Goal: Information Seeking & Learning: Learn about a topic

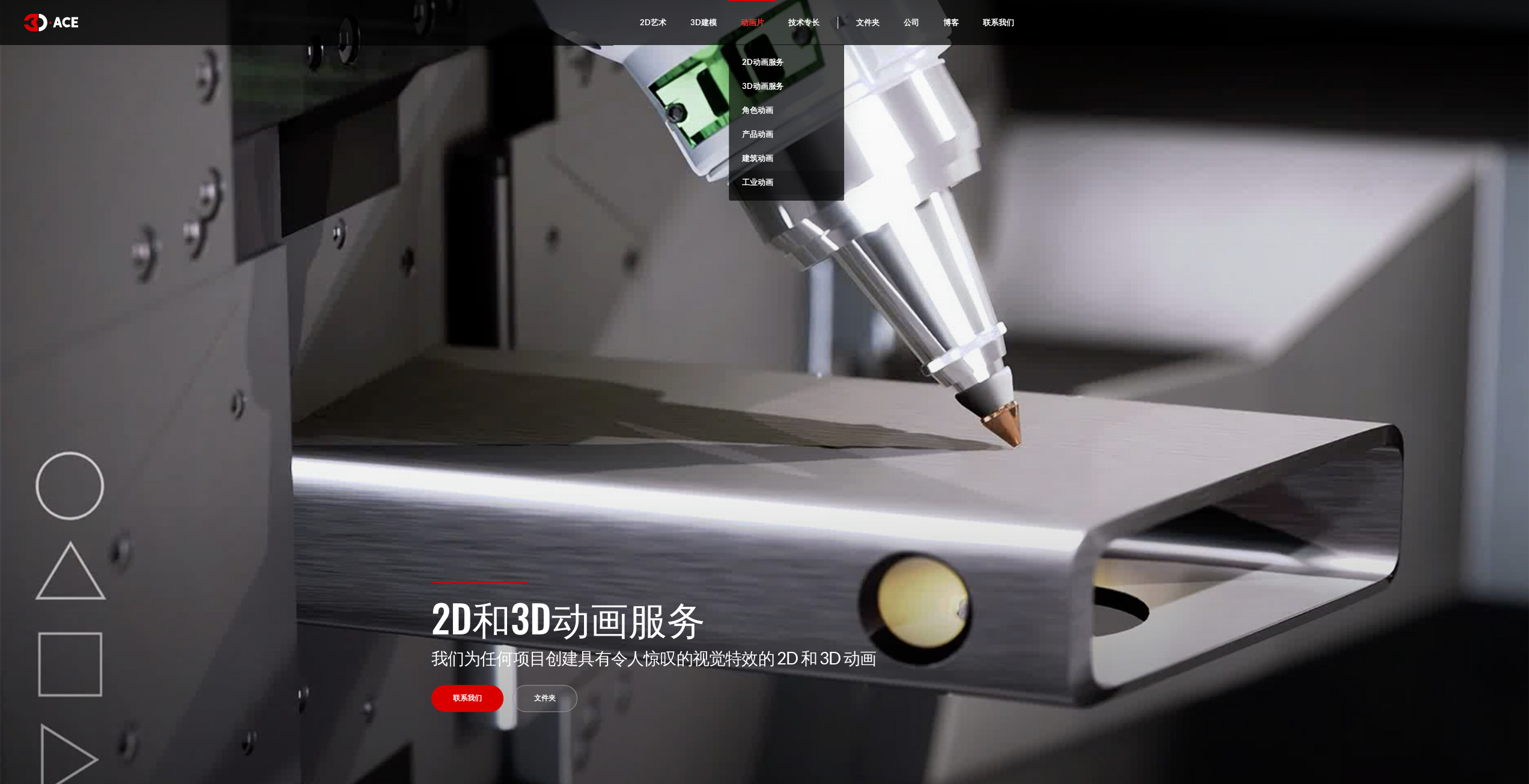
click at [760, 187] on font "工业动画" at bounding box center [757, 182] width 31 height 10
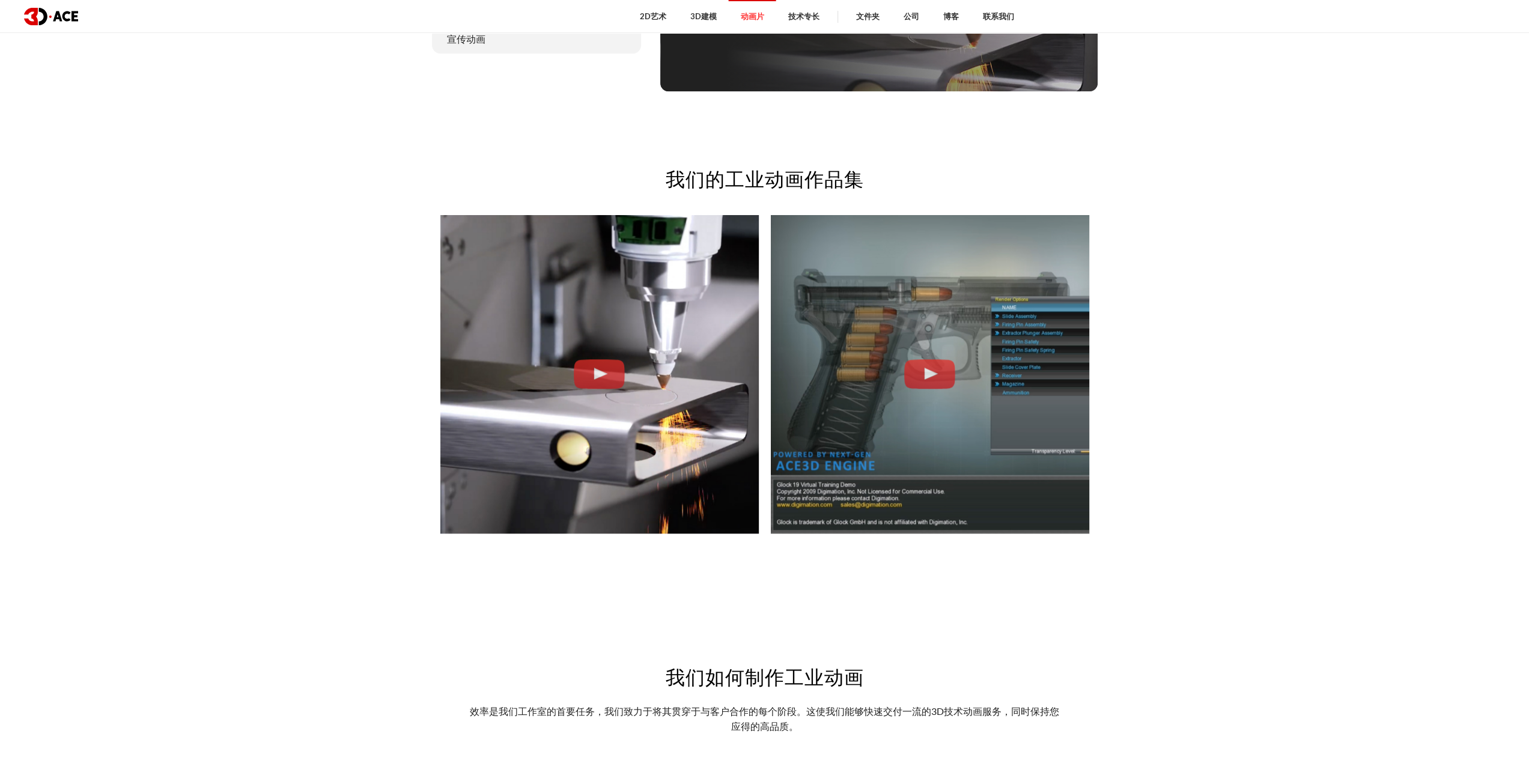
scroll to position [1101, 0]
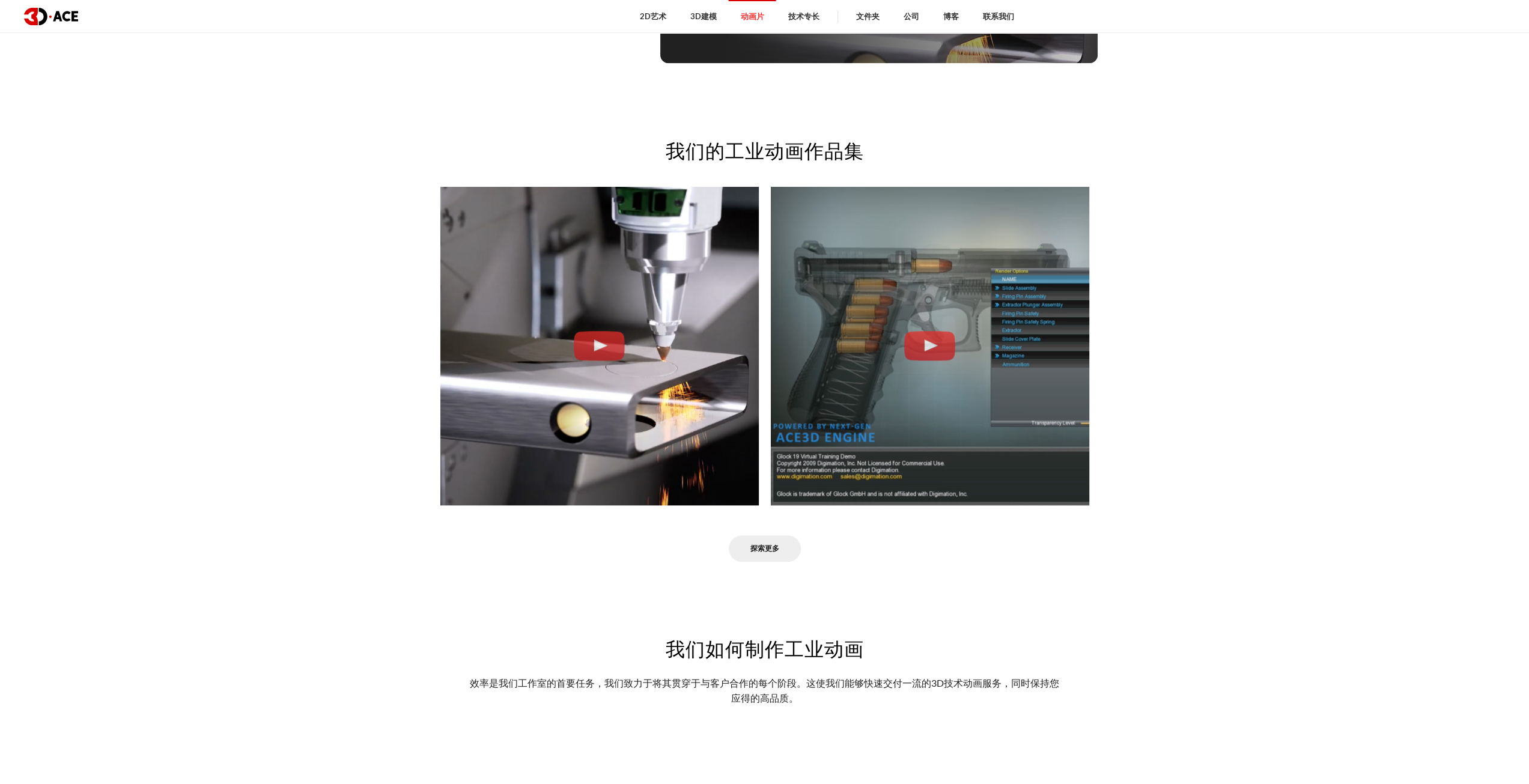
click at [764, 546] on font "探索更多" at bounding box center [765, 548] width 29 height 9
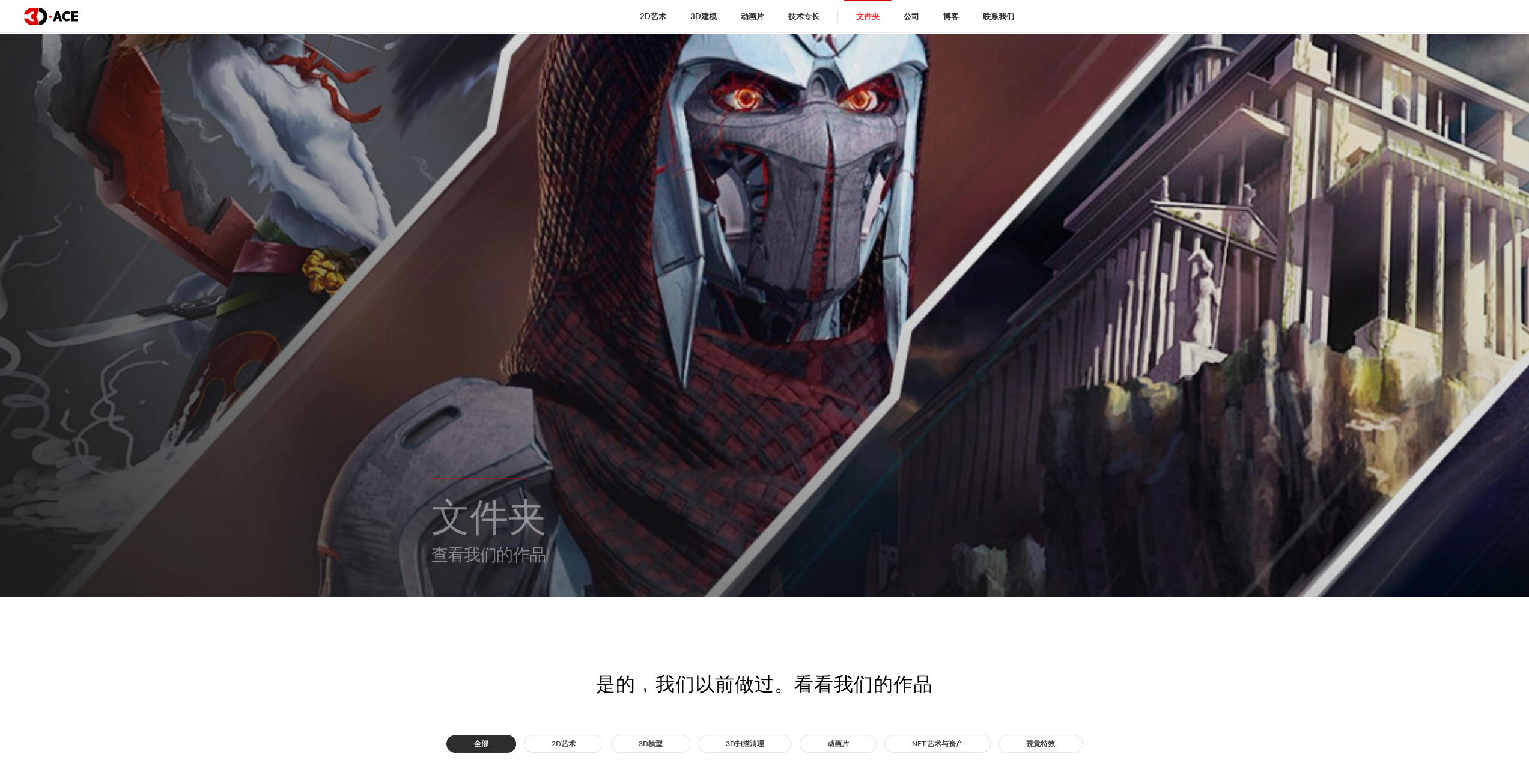
scroll to position [100, 0]
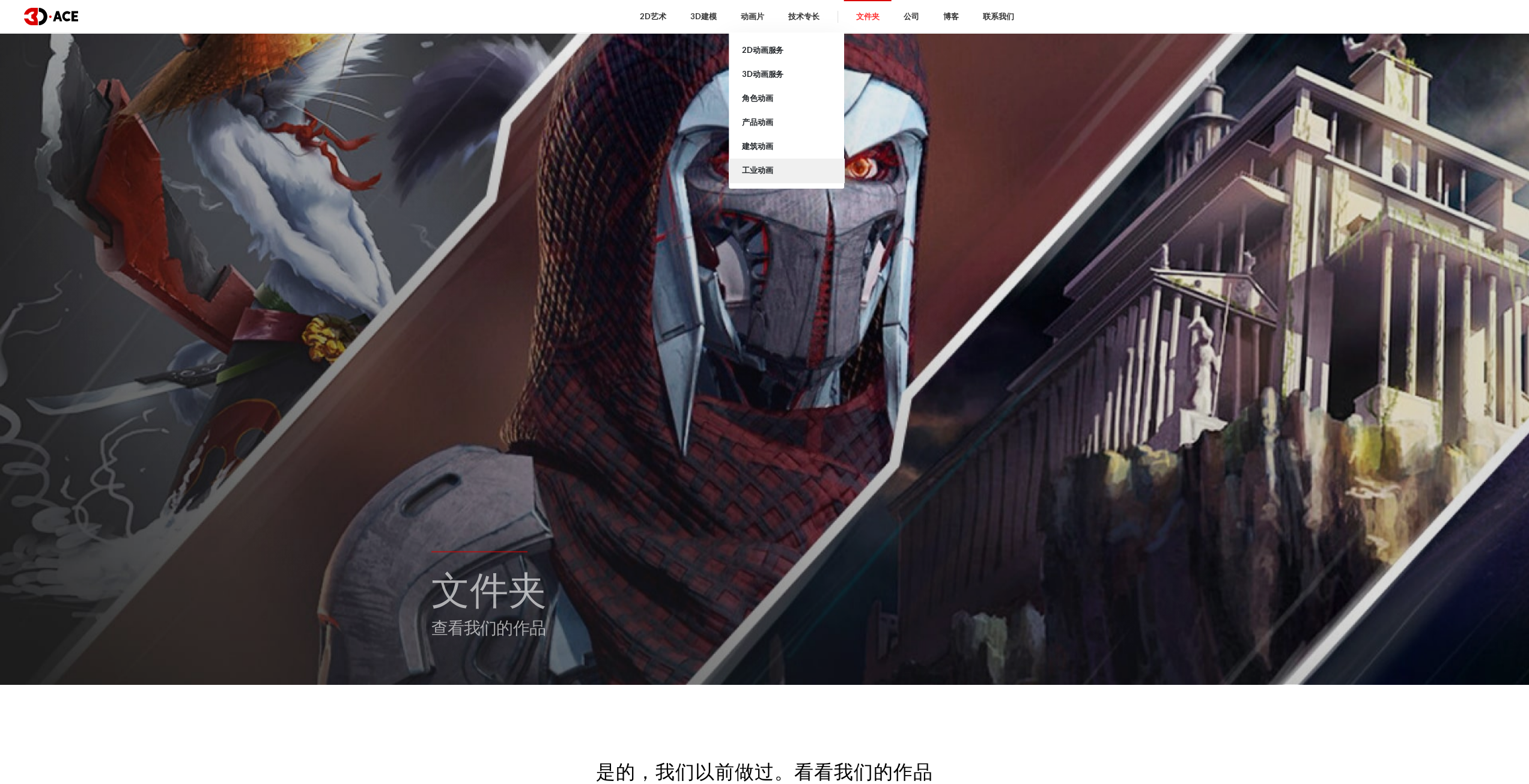
click at [758, 174] on font "工业动画" at bounding box center [757, 170] width 31 height 10
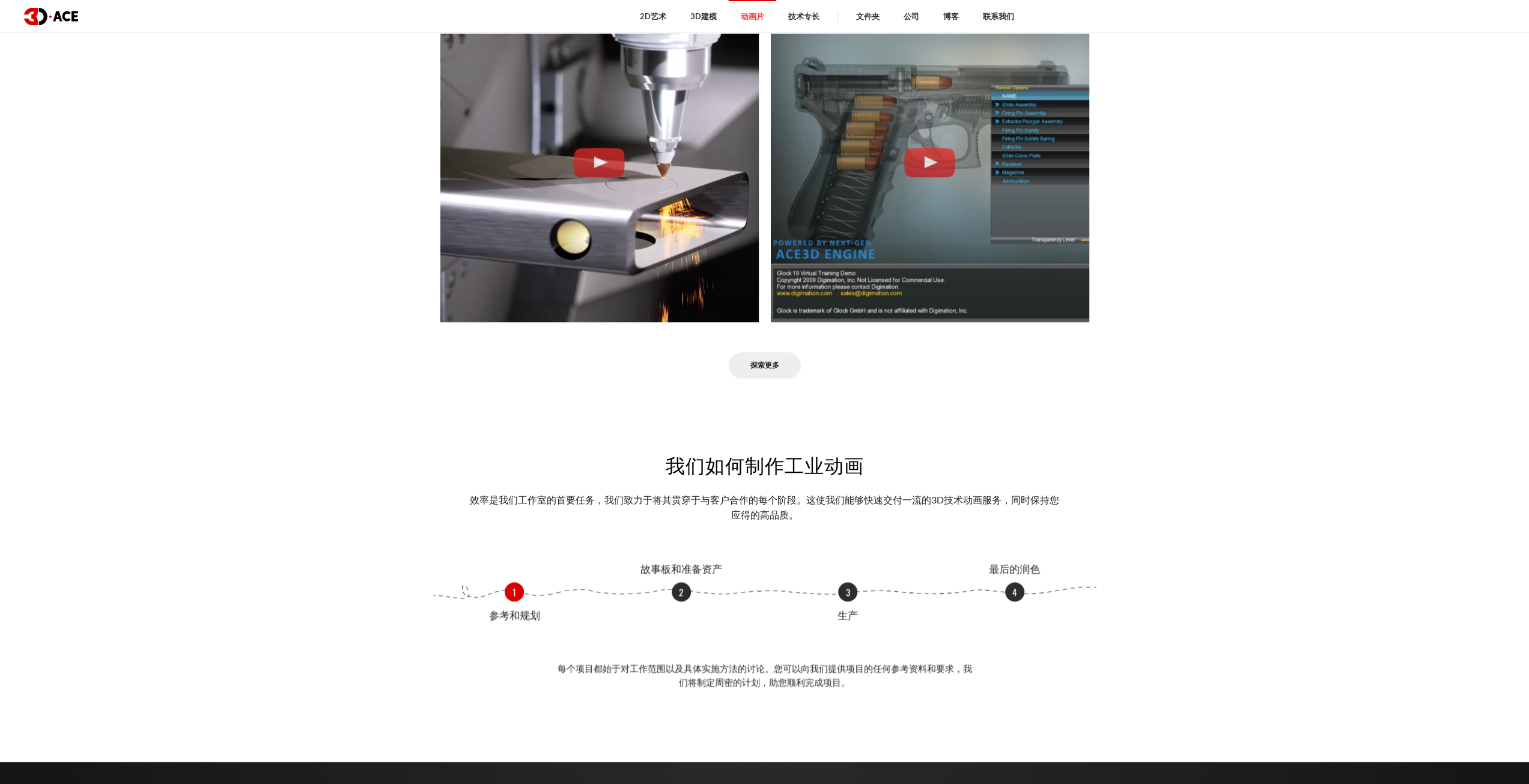
scroll to position [1301, 0]
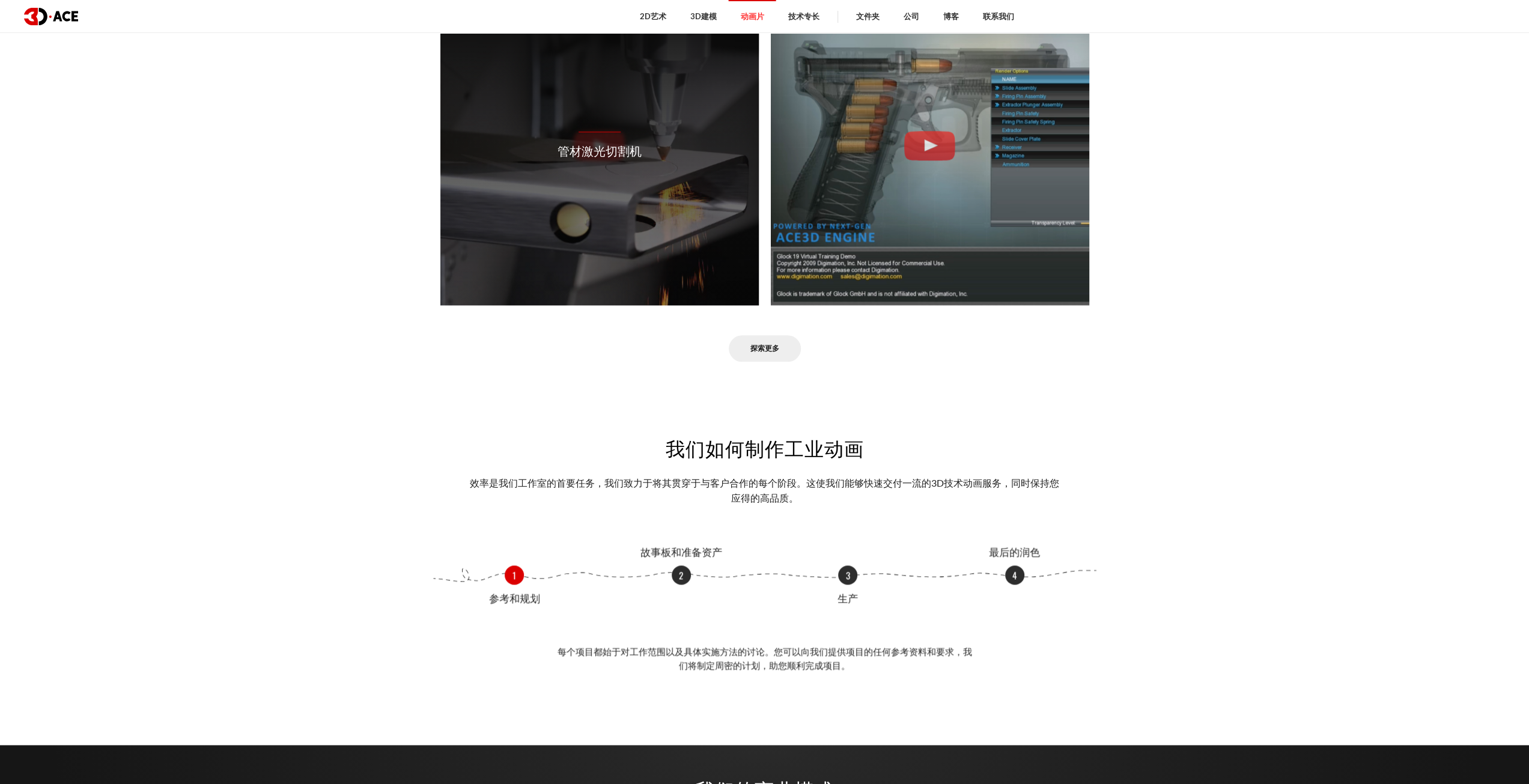
click at [608, 167] on div "管材激光切割机" at bounding box center [599, 146] width 318 height 318
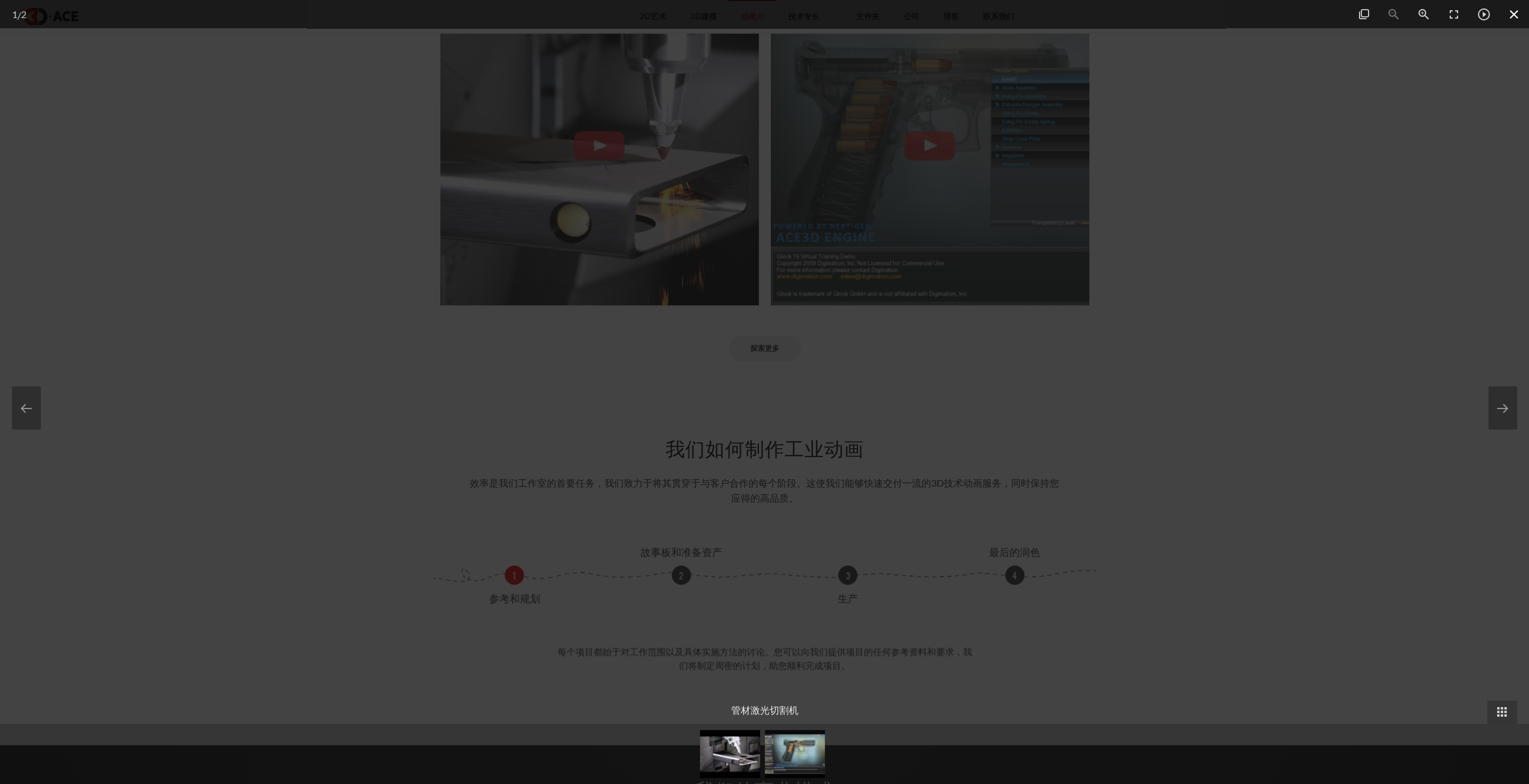
click at [1518, 9] on span at bounding box center [1514, 14] width 30 height 28
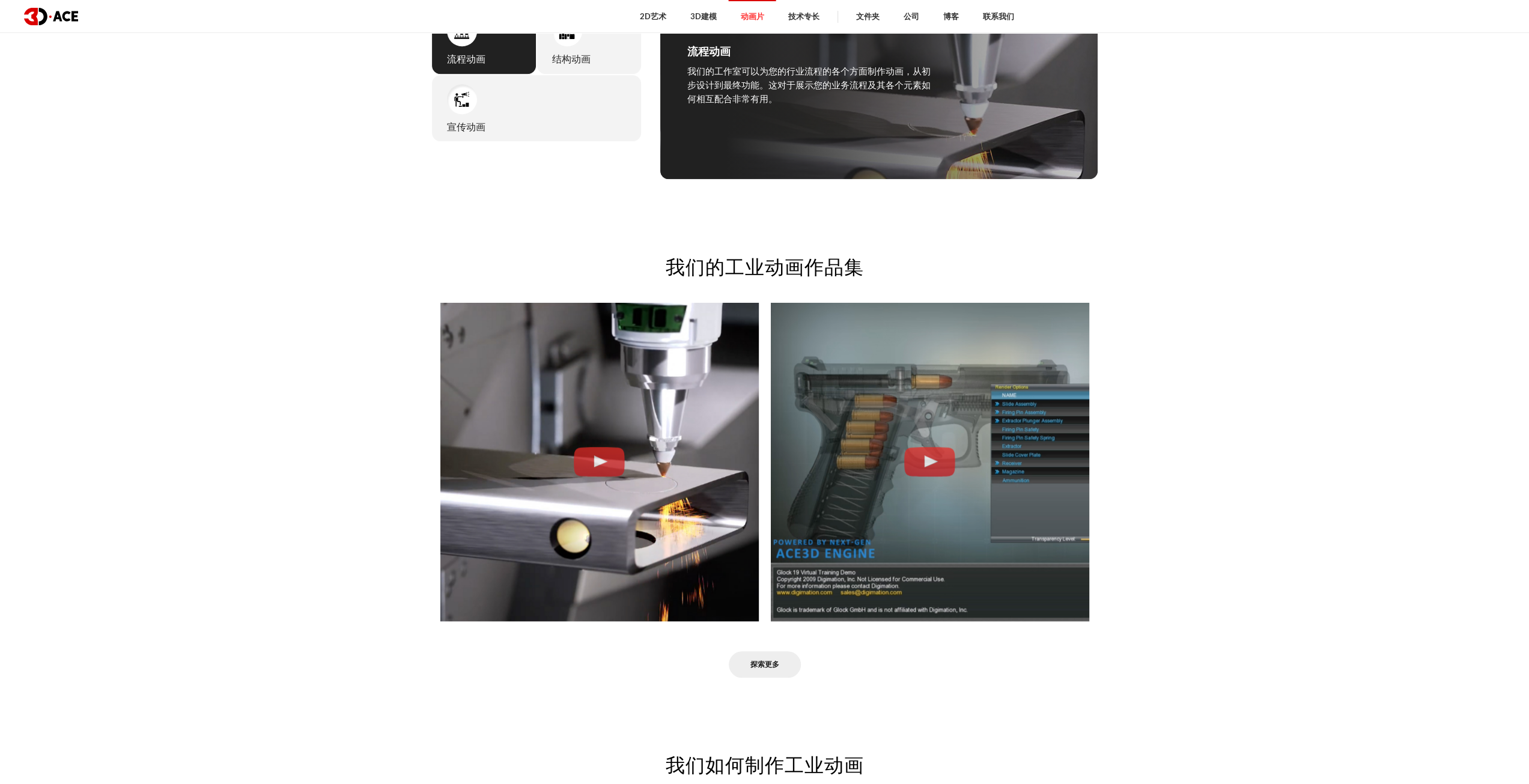
scroll to position [801, 0]
